Goal: Feedback & Contribution: Leave review/rating

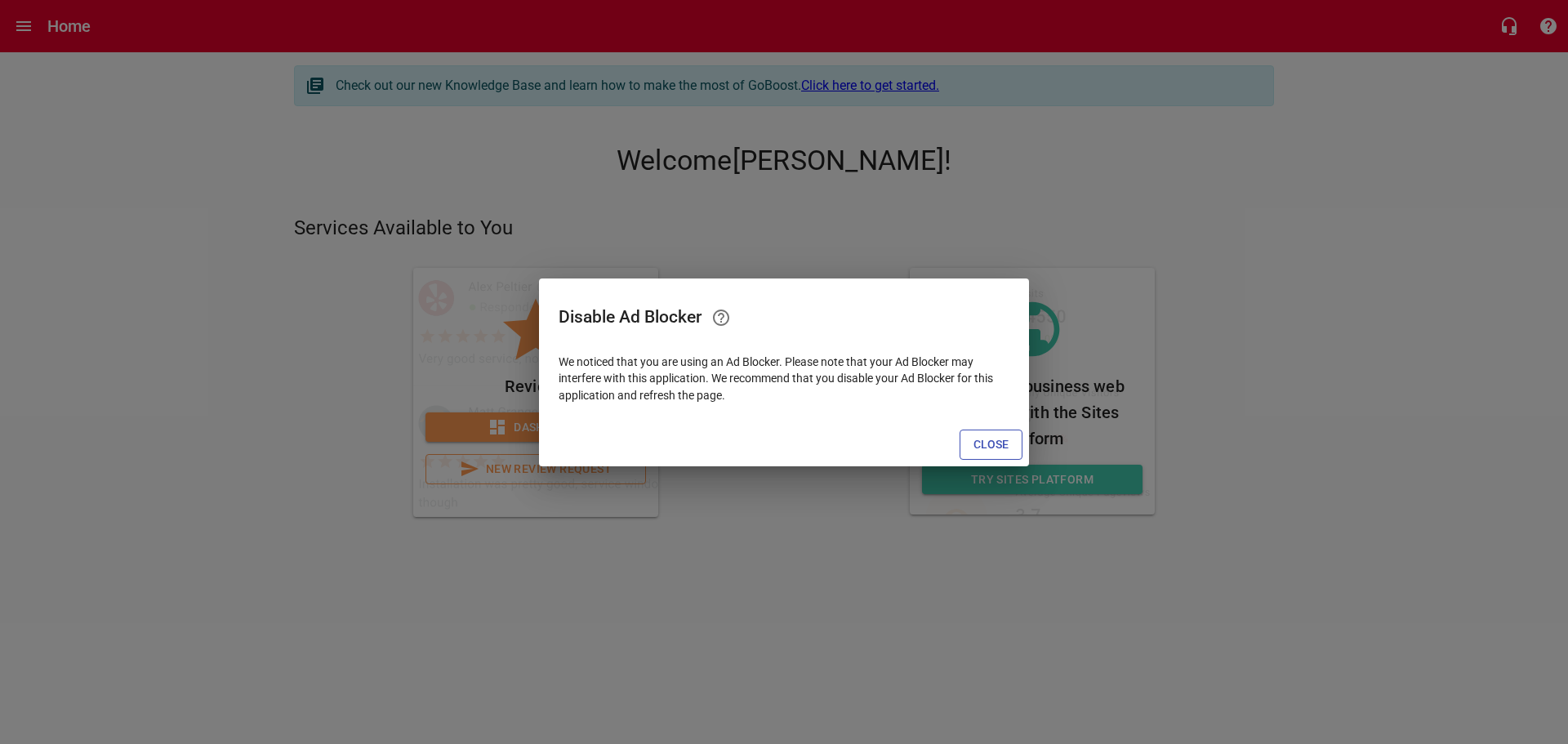
click at [980, 448] on span "Close" at bounding box center [991, 444] width 35 height 20
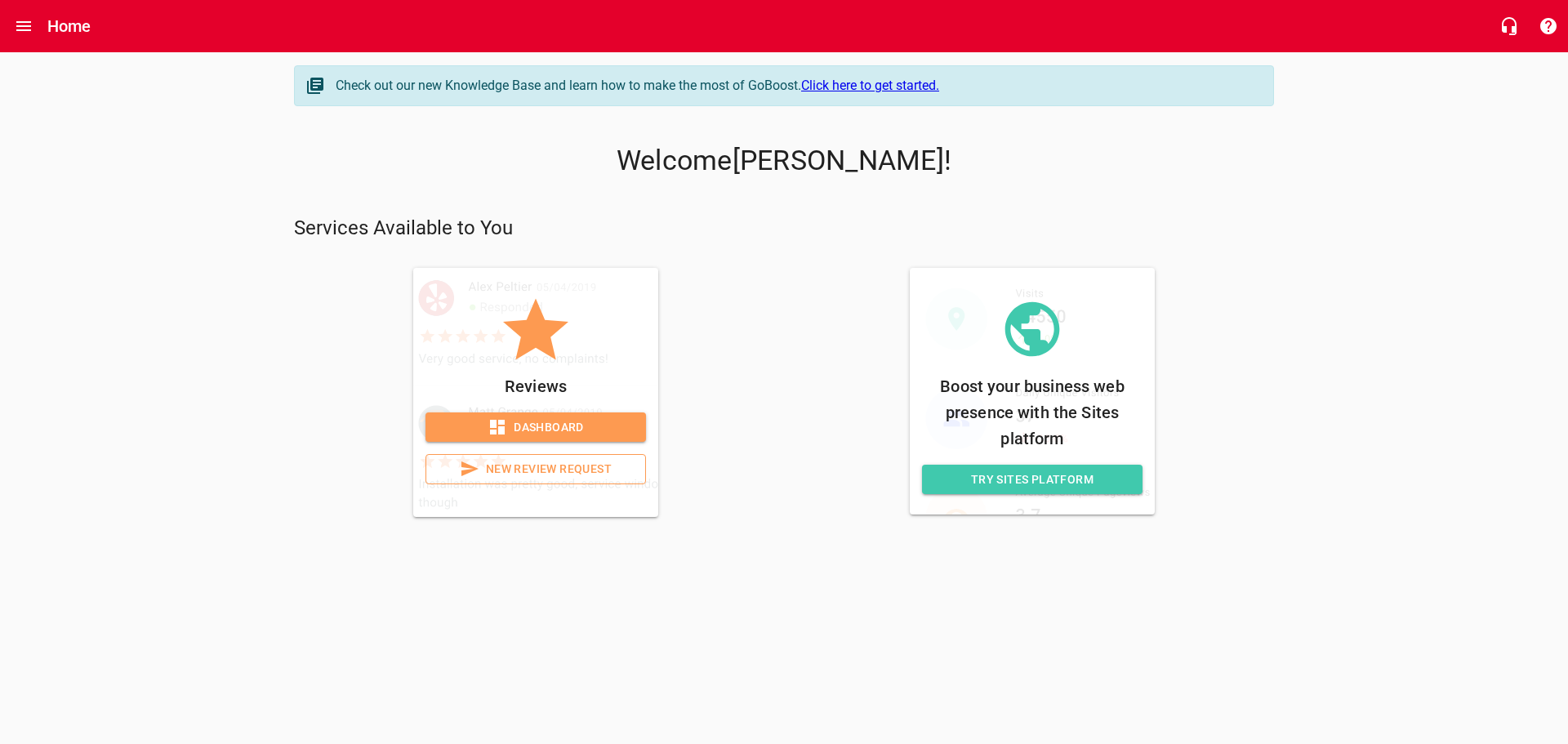
click at [597, 471] on span "New Review Request" at bounding box center [535, 469] width 193 height 20
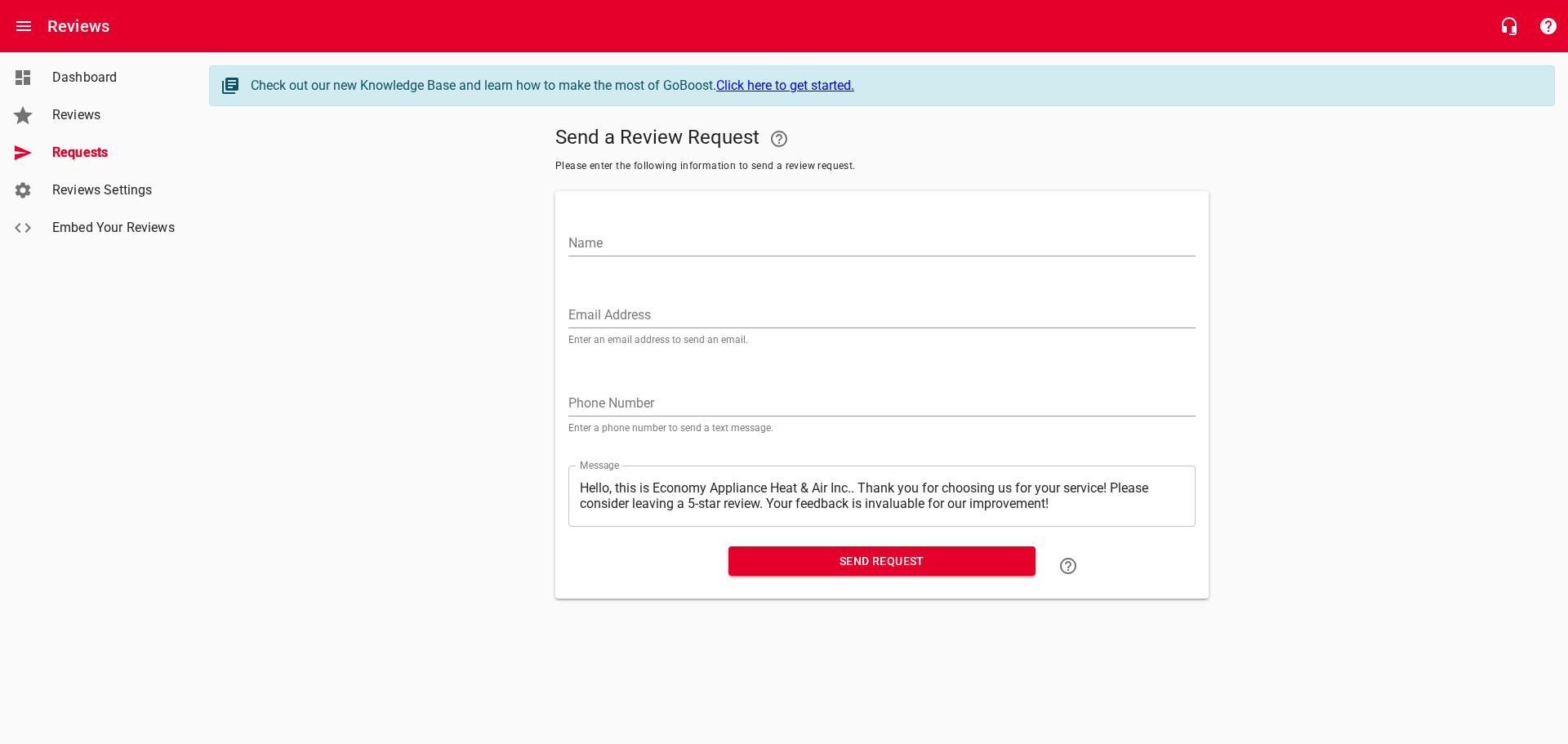
click at [672, 318] on input "Email Address" at bounding box center [882, 314] width 627 height 26
paste input "[EMAIL_ADDRESS][DOMAIN_NAME]"
type input "[EMAIL_ADDRESS][DOMAIN_NAME]"
drag, startPoint x: 643, startPoint y: 238, endPoint x: 663, endPoint y: 266, distance: 34.4
click at [643, 239] on input "Name" at bounding box center [882, 243] width 627 height 26
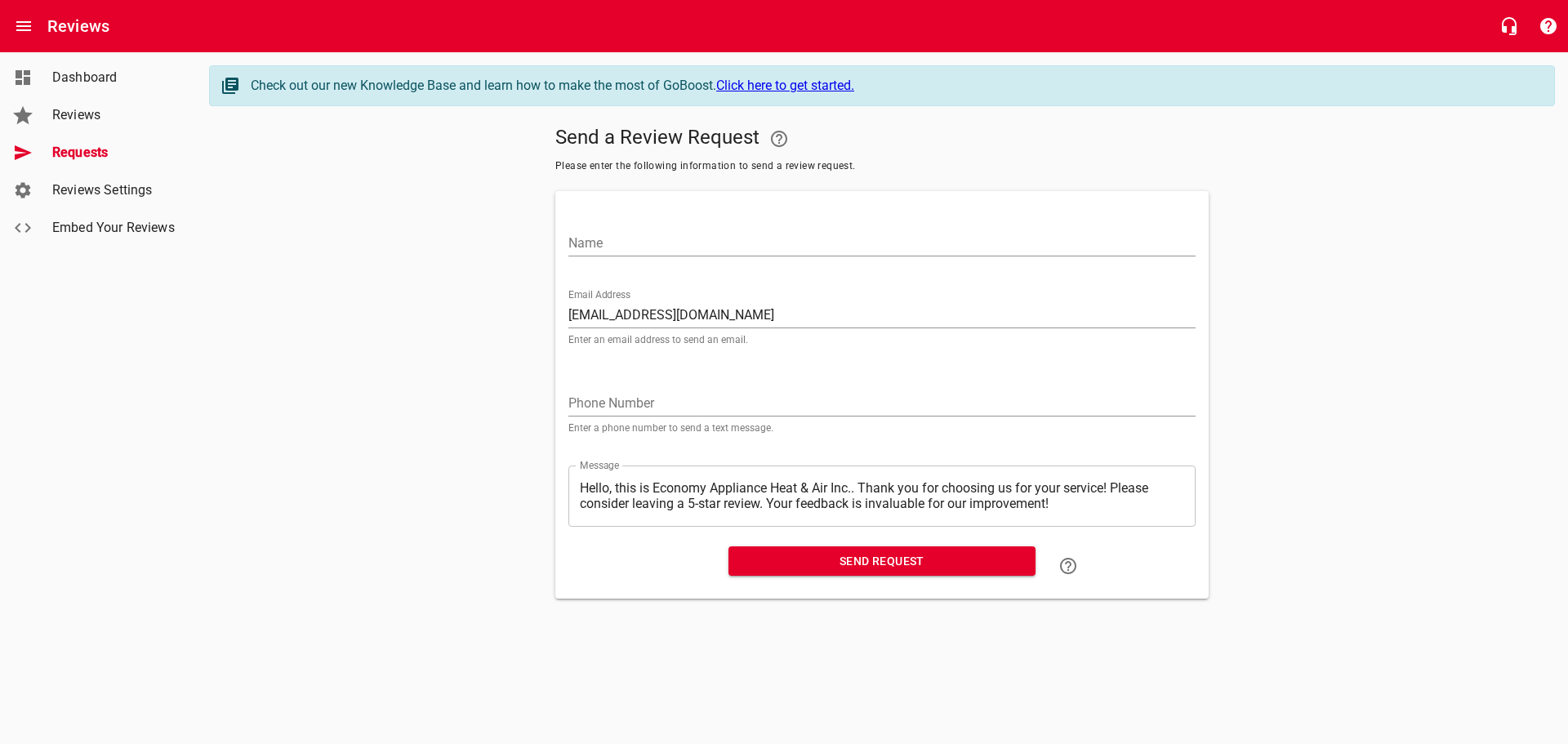
paste input "[PERSON_NAME]"
type input "[PERSON_NAME]"
click at [820, 559] on span "Send Request" at bounding box center [882, 561] width 281 height 20
